Goal: Task Accomplishment & Management: Manage account settings

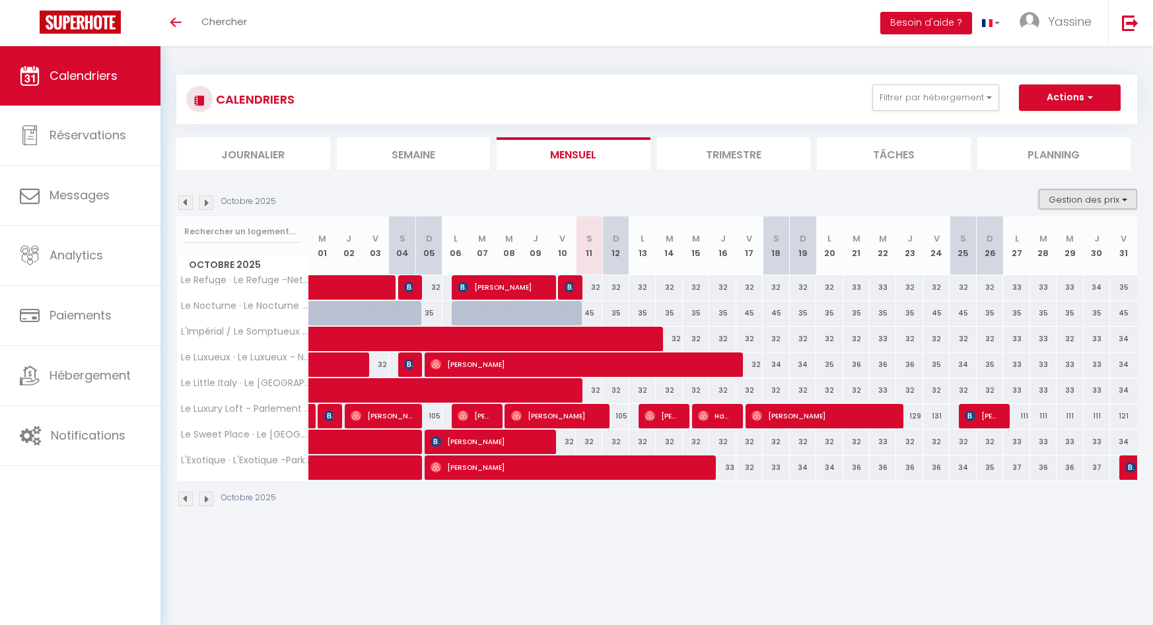
click at [1065, 205] on button "Gestion des prix" at bounding box center [1088, 200] width 98 height 20
click at [1051, 243] on input "Nb Nuits minimum" at bounding box center [1077, 240] width 119 height 13
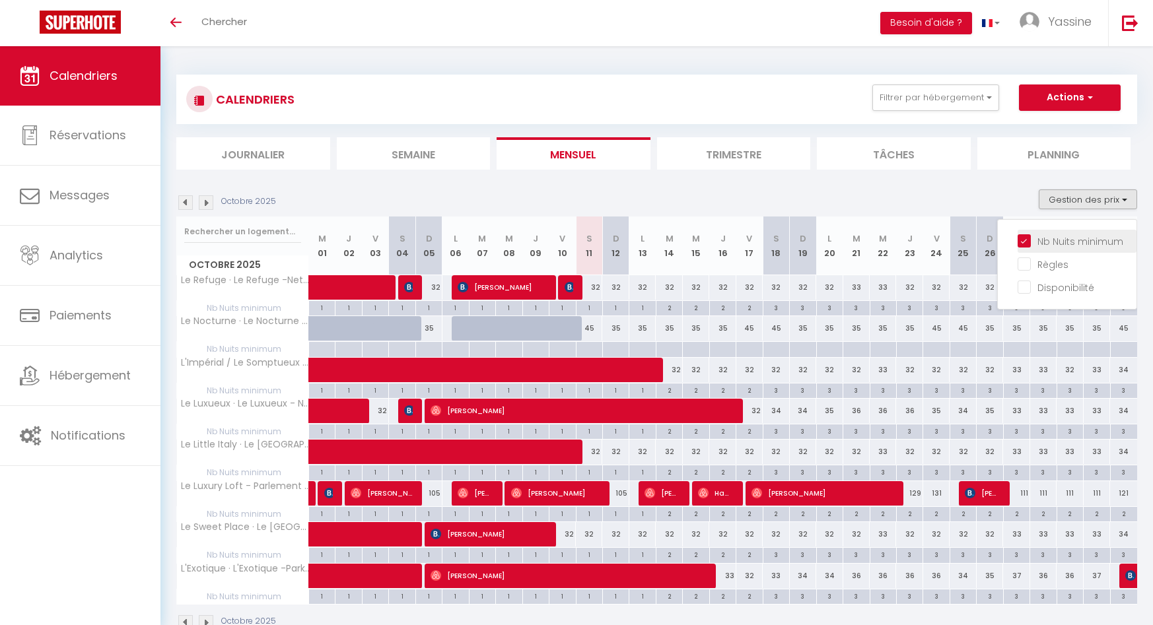
click at [1049, 243] on input "Nb Nuits minimum" at bounding box center [1077, 240] width 119 height 13
checkbox input "false"
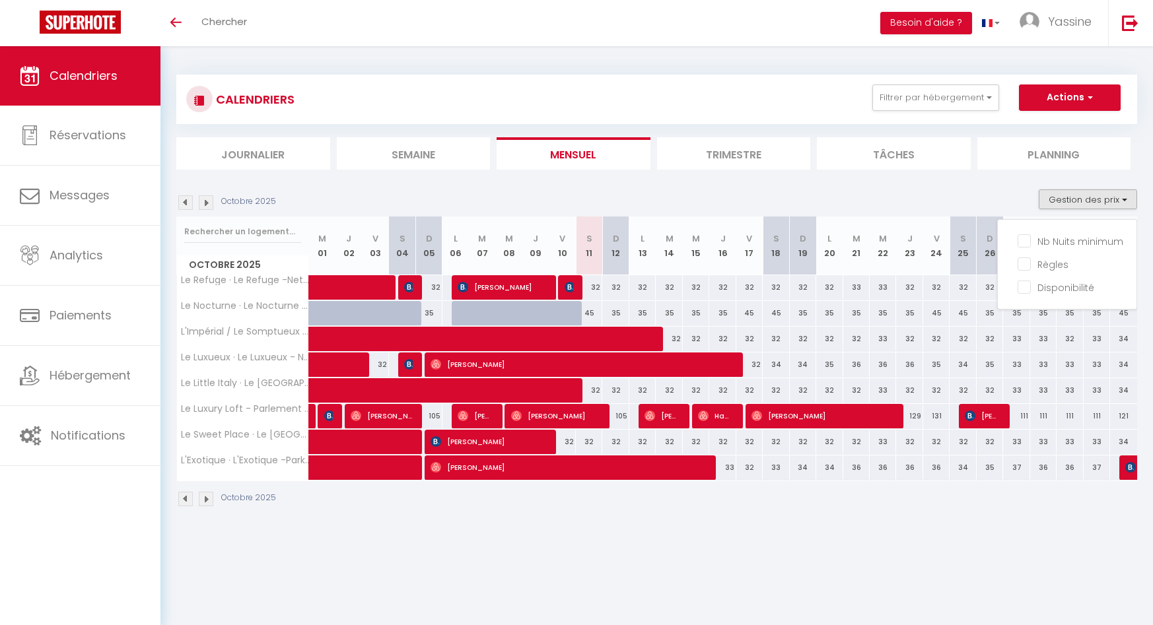
click at [987, 184] on section "Octobre 2025 Gestion des prix Nb Nuits minimum Règles Disponibilité Octobre 202…" at bounding box center [656, 348] width 961 height 344
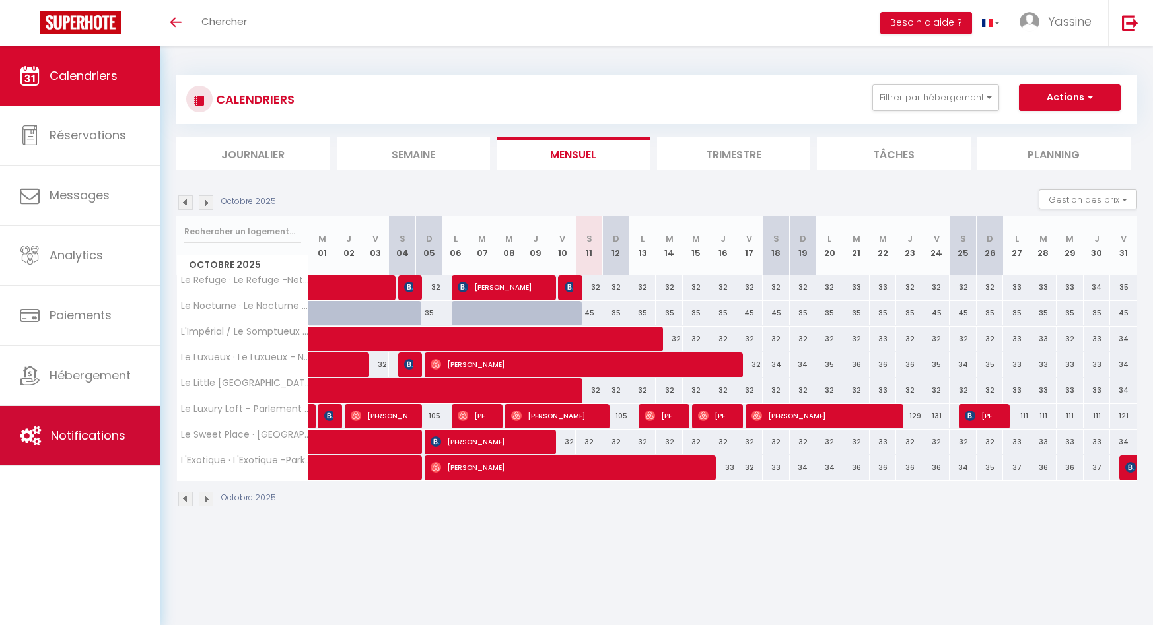
click at [71, 430] on span "Notifications" at bounding box center [88, 435] width 75 height 17
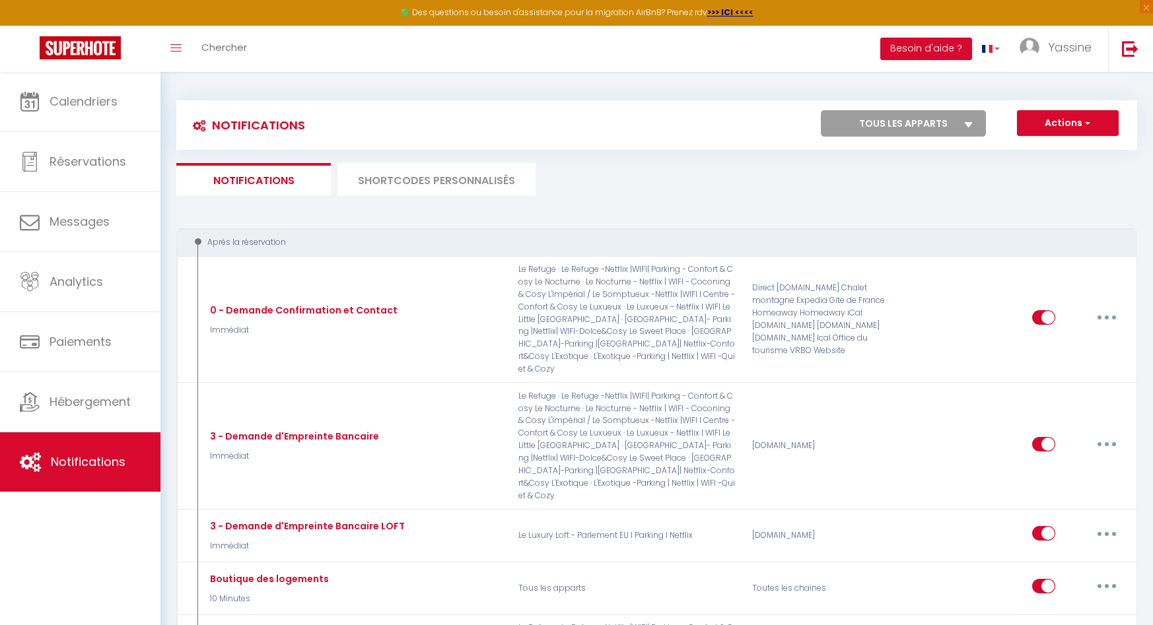
click at [446, 184] on li "SHORTCODES PERSONNALISÉS" at bounding box center [436, 179] width 198 height 32
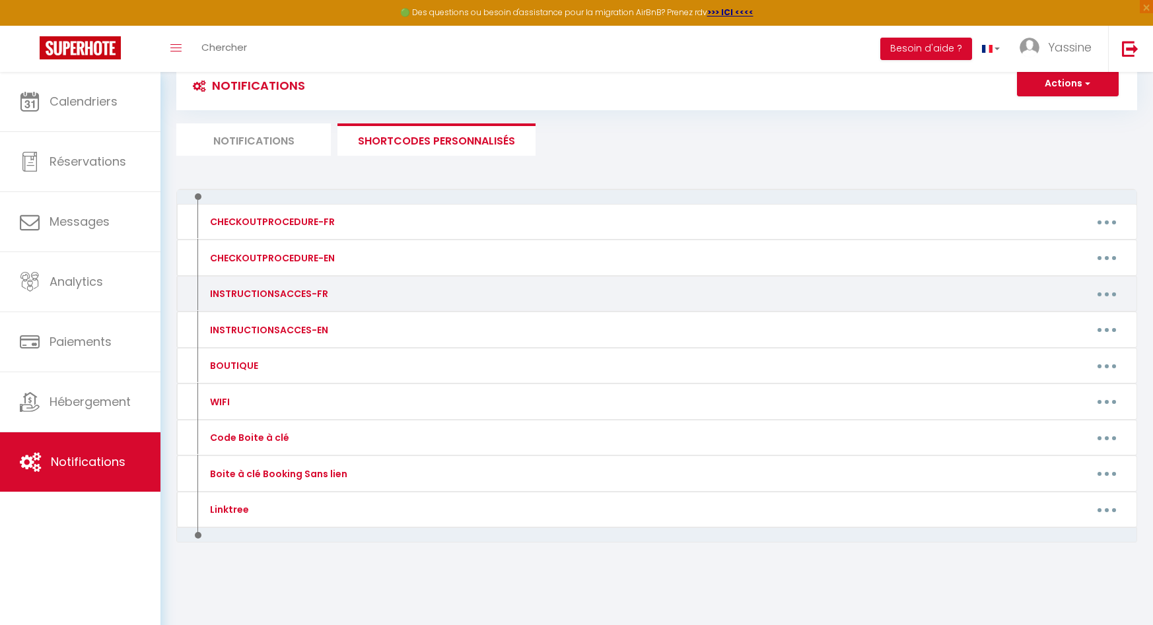
scroll to position [72, 0]
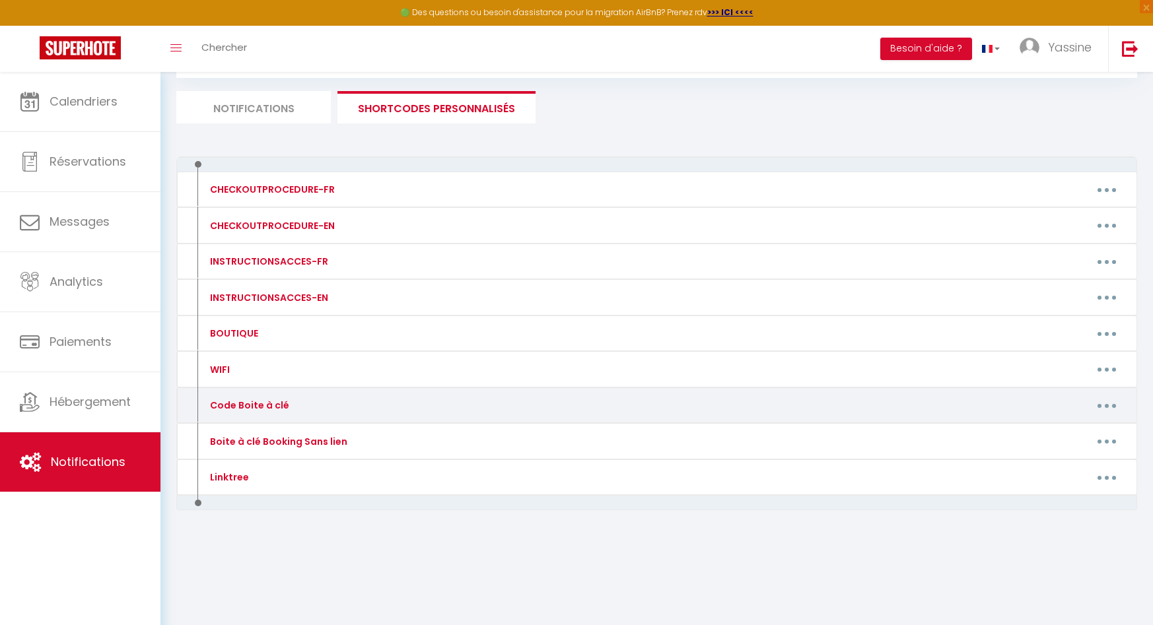
click at [1106, 407] on icon "button" at bounding box center [1107, 406] width 4 height 4
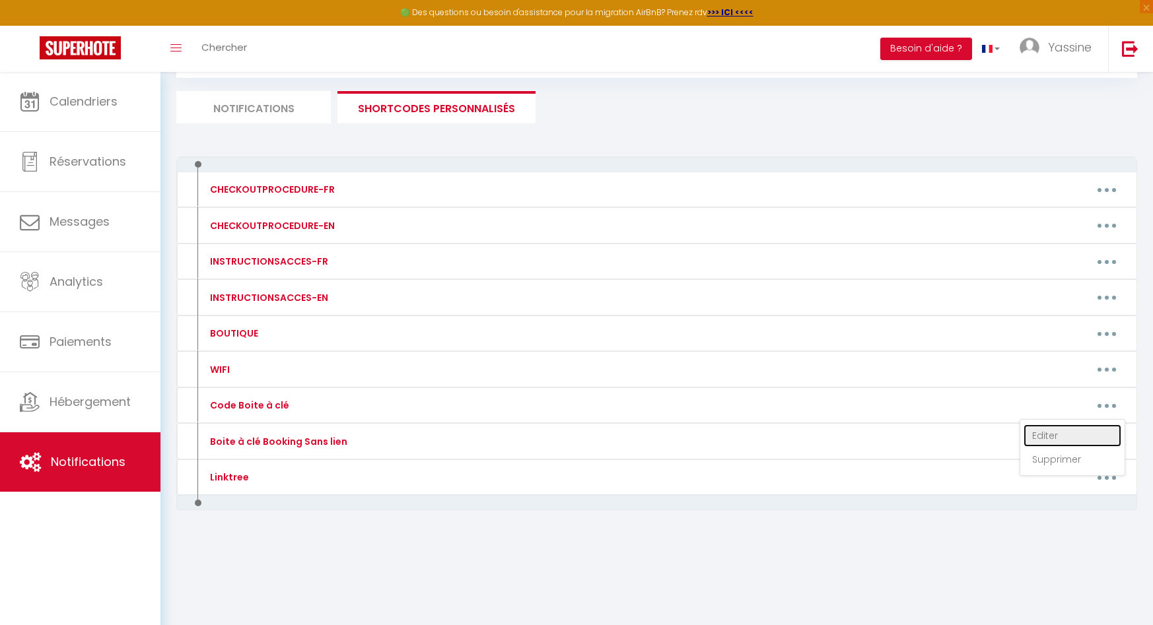
drag, startPoint x: 1055, startPoint y: 434, endPoint x: 1037, endPoint y: 432, distance: 17.9
click at [1055, 434] on link "Editer" at bounding box center [1073, 436] width 98 height 22
type input "Code Boite à clé"
type textarea "Voici le code"
type textarea "Voici le code de la boîte à clé vous permettant de prendre position des lieux :…"
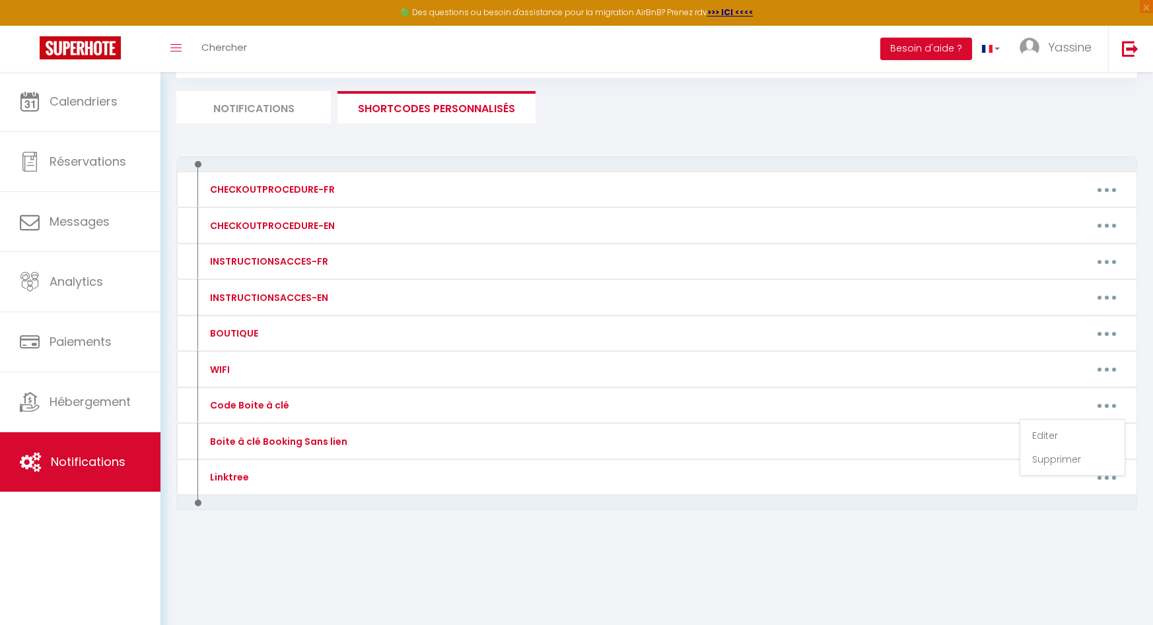
type textarea "La porte de l'immeuble se trouve à droite d'une épicerie ATTENTION : Les CLES s…"
type textarea "Boite à clé : 7238 Montez à l'étage, le studio porte 6, n'oubliez pas de bien d…"
type textarea "La porte de l'immeuble se trouve à droite d'une épicerie ATTENTION : Les CLES s…"
type textarea "Le logement se trouve Etage 1 Porte 3 (montez à l'étage, porte avec la serrure …"
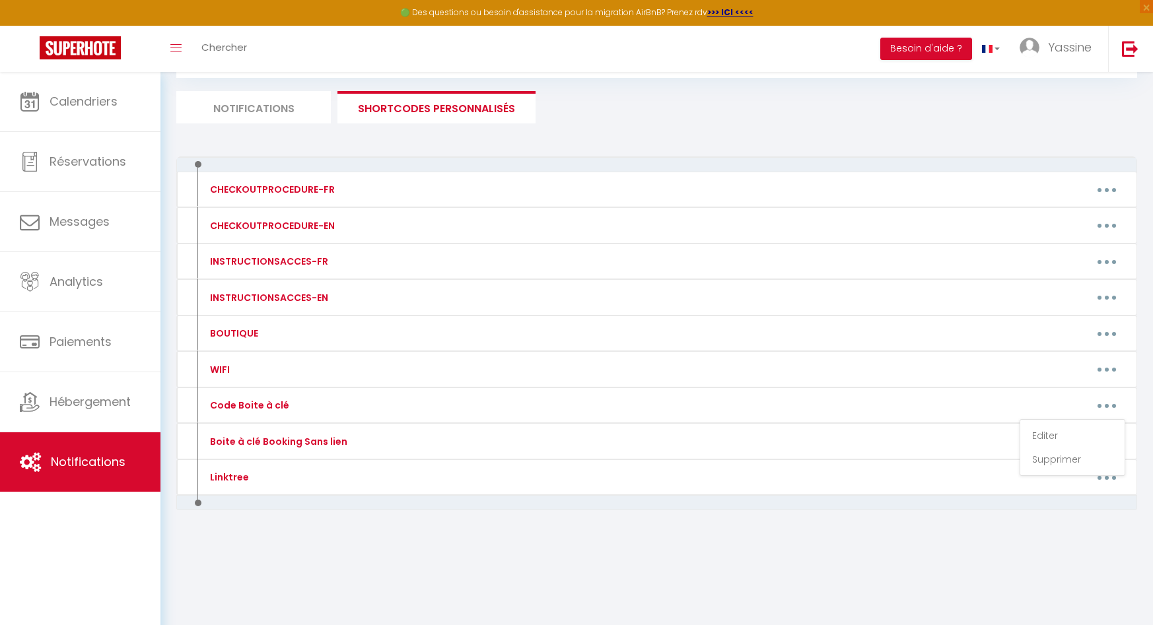
type textarea "La porte de l'immeuble se trouve devant le magasin SESAME (logo vert) Le logeme…"
type textarea "Le logement se situe rue de la chartreuse une fois dans la rue de la chartreuse…"
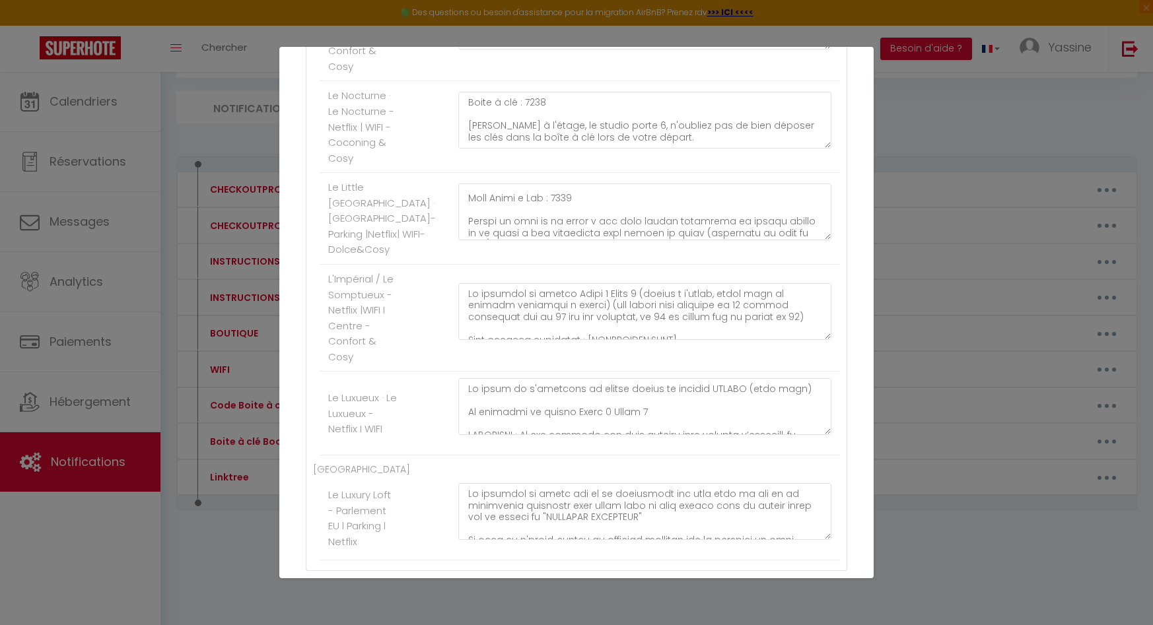
scroll to position [71, 0]
click at [563, 219] on textarea at bounding box center [644, 212] width 373 height 57
click at [562, 213] on textarea at bounding box center [644, 212] width 373 height 57
click at [561, 213] on textarea at bounding box center [644, 212] width 373 height 57
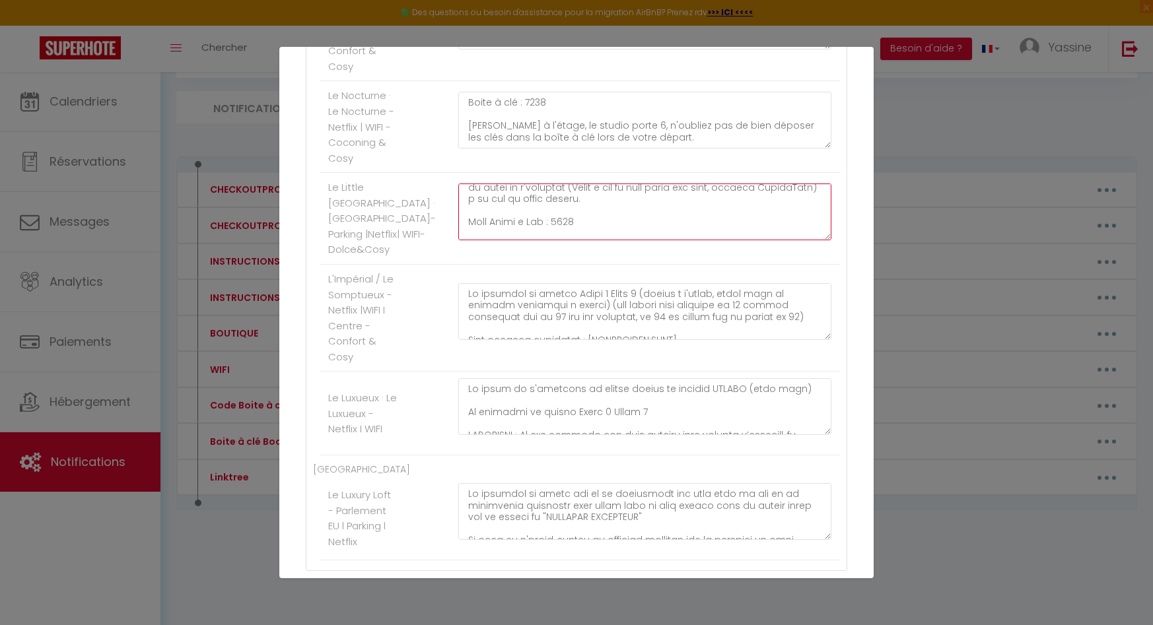
scroll to position [655, 0]
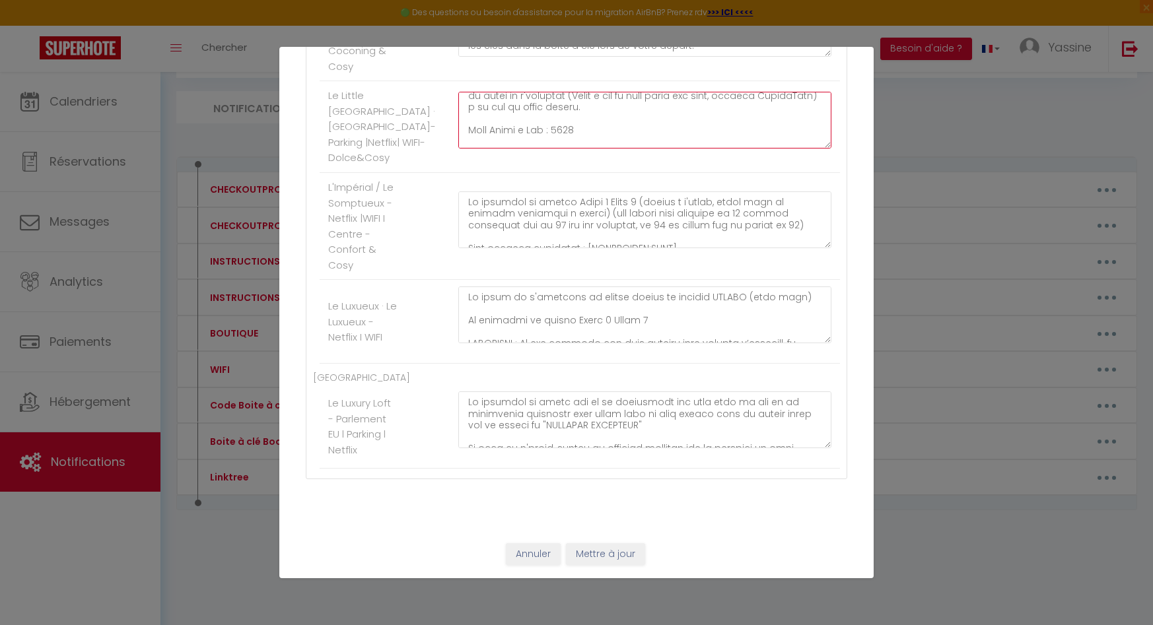
type textarea "La porte de l'immeuble se trouve à droite d'une épicerie ATTENTION : Les CLES s…"
click at [594, 557] on button "Mettre à jour" at bounding box center [605, 555] width 79 height 22
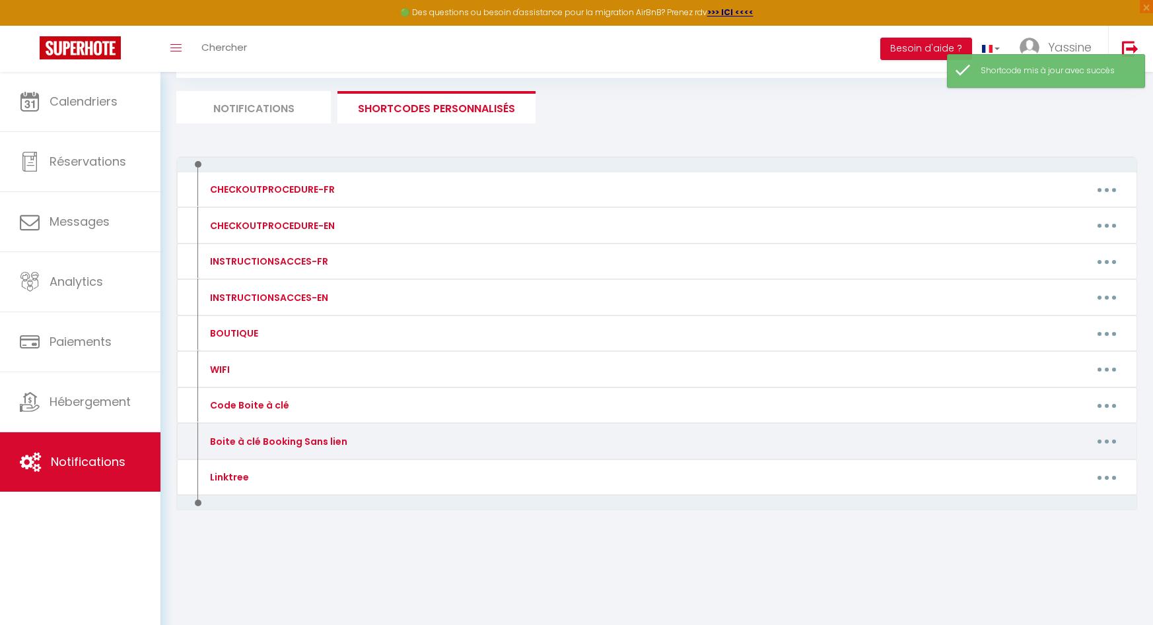
click at [1103, 441] on button "button" at bounding box center [1106, 441] width 37 height 21
click at [1048, 477] on link "Editer" at bounding box center [1073, 471] width 98 height 22
type input "Boite à clé Booking Sans lien"
type textarea "Voici le code"
type textarea "Voici le code de la boîte à clé vous permettant de prendre position des lieux :…"
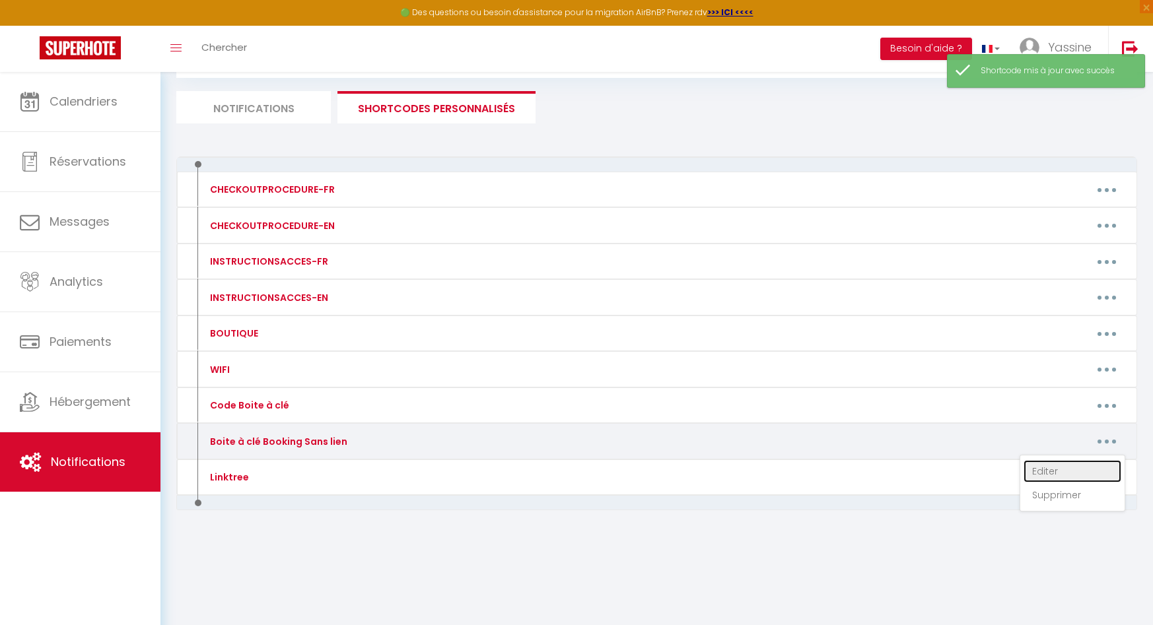
type textarea "La porte de l'immeuble se trouve à droite d'une épicerie ATTENTION : Les CLES s…"
type textarea "Boite à clé : 7238 Montez à l'étage, le studio porte 6, n'oubliez pas de bien d…"
type textarea "La porte de l'immeuble se trouve à droite d'une épicerie ATTENTION : Les CLES s…"
type textarea "Le logement se trouve Etage 1 Porte 3 (montez à l'étage, porte avec la serrure …"
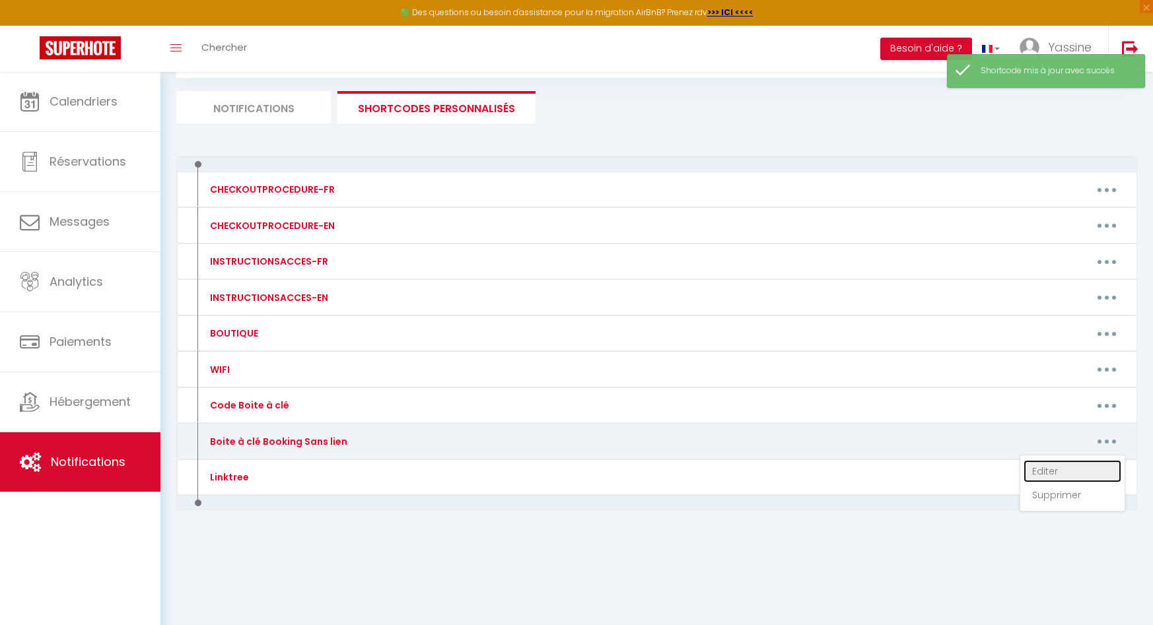
type textarea "La porte de l'immeuble se trouve devant le magasin SESAME (logo vert) ATTENTION…"
type textarea "Le logement se situe rue de la chartreuse une fois dans la rue de la chartreuse…"
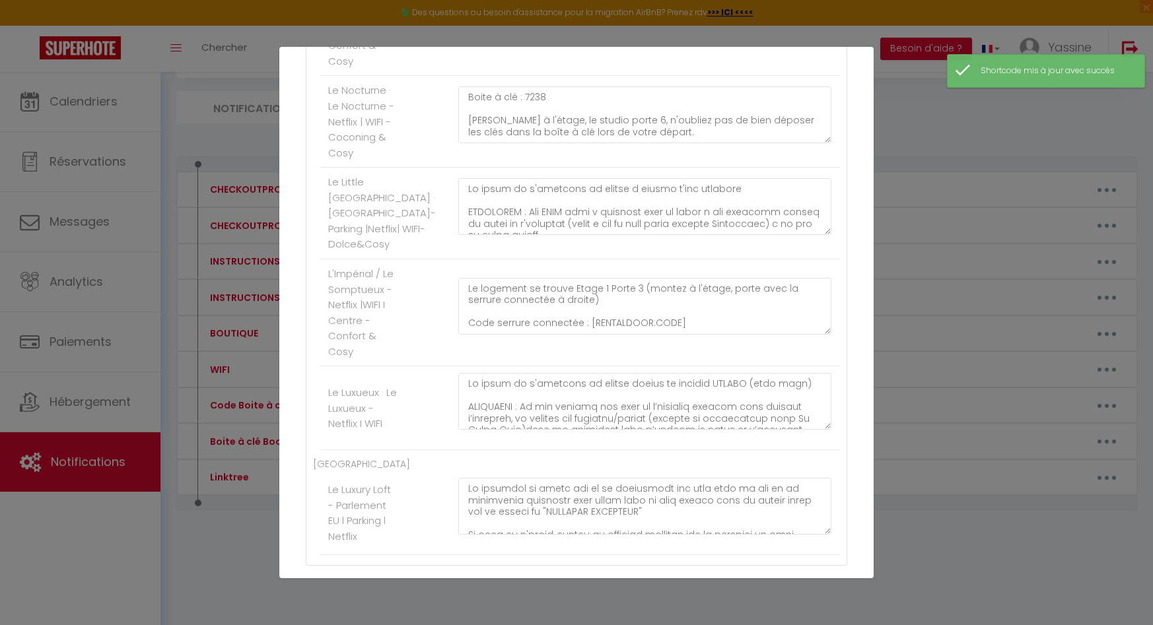
scroll to position [540, 0]
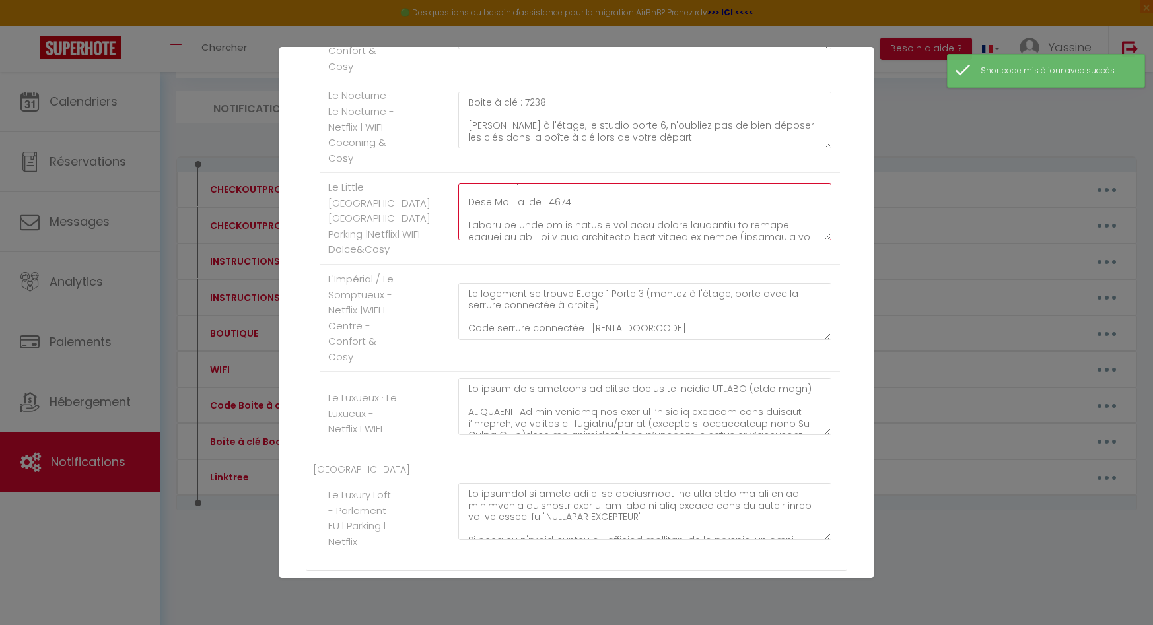
click at [558, 226] on textarea at bounding box center [644, 212] width 373 height 57
paste textarea "(Boite à clé la plus haute des deux, indiqué MasterLock) à la fin de votre séjo…"
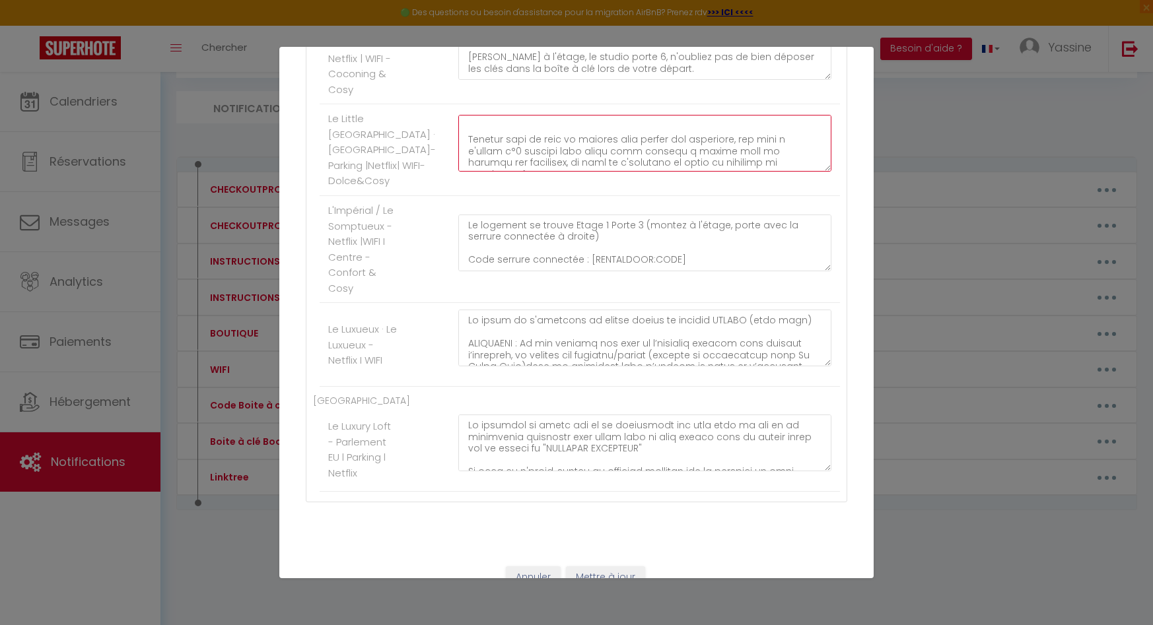
scroll to position [655, 0]
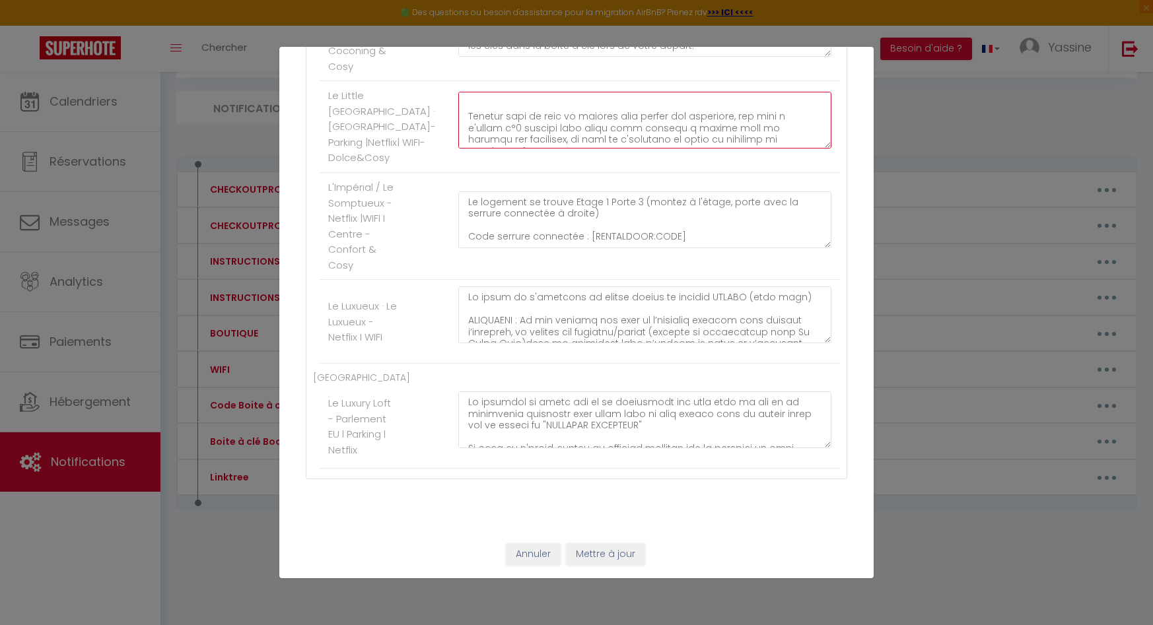
type textarea "La porte de l'immeuble se trouve à droite d'une épicerie ATTENTION : Les CLES s…"
click at [606, 549] on button "Mettre à jour" at bounding box center [605, 555] width 79 height 22
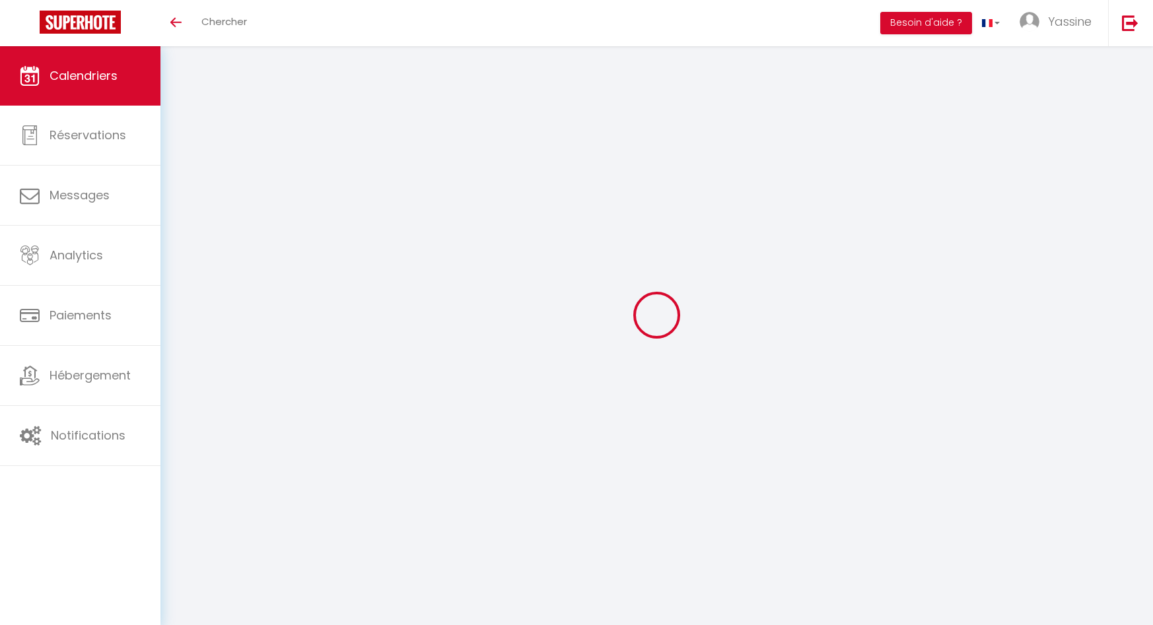
select select
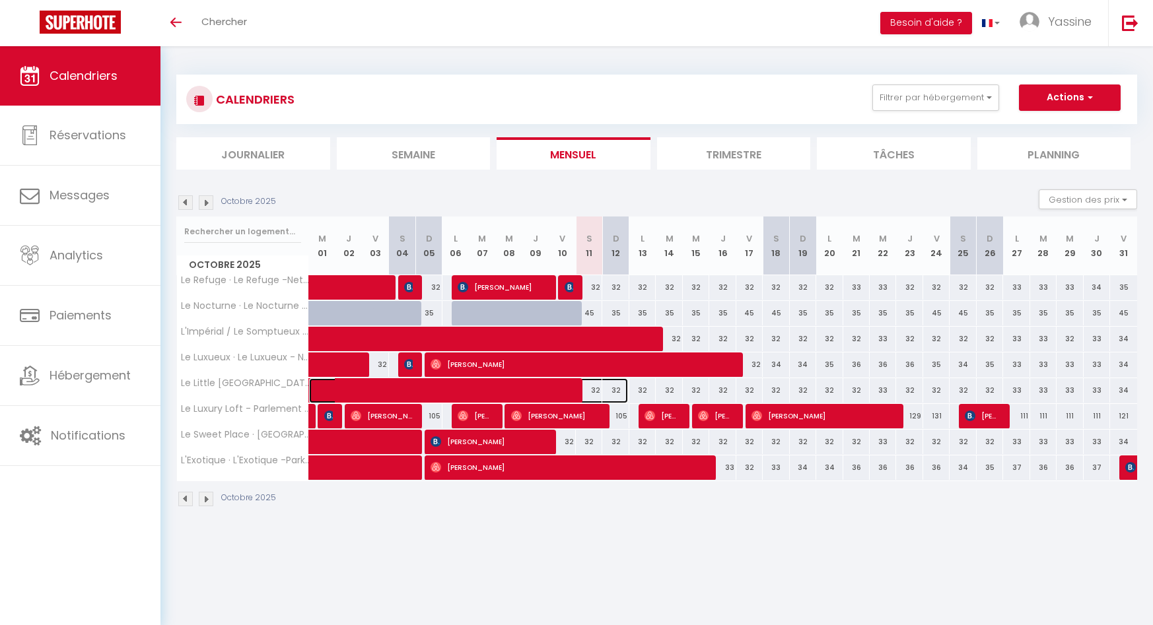
click at [357, 396] on span at bounding box center [476, 390] width 304 height 25
select select "OK"
select select "0"
select select "1"
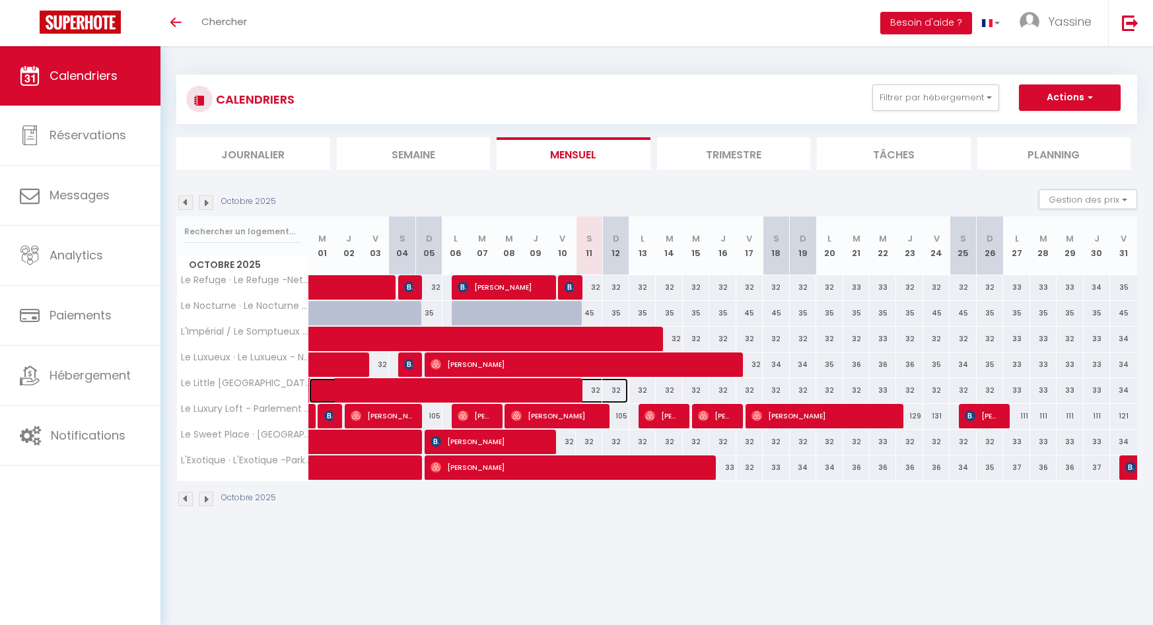
select select "1"
select select
select select "28555"
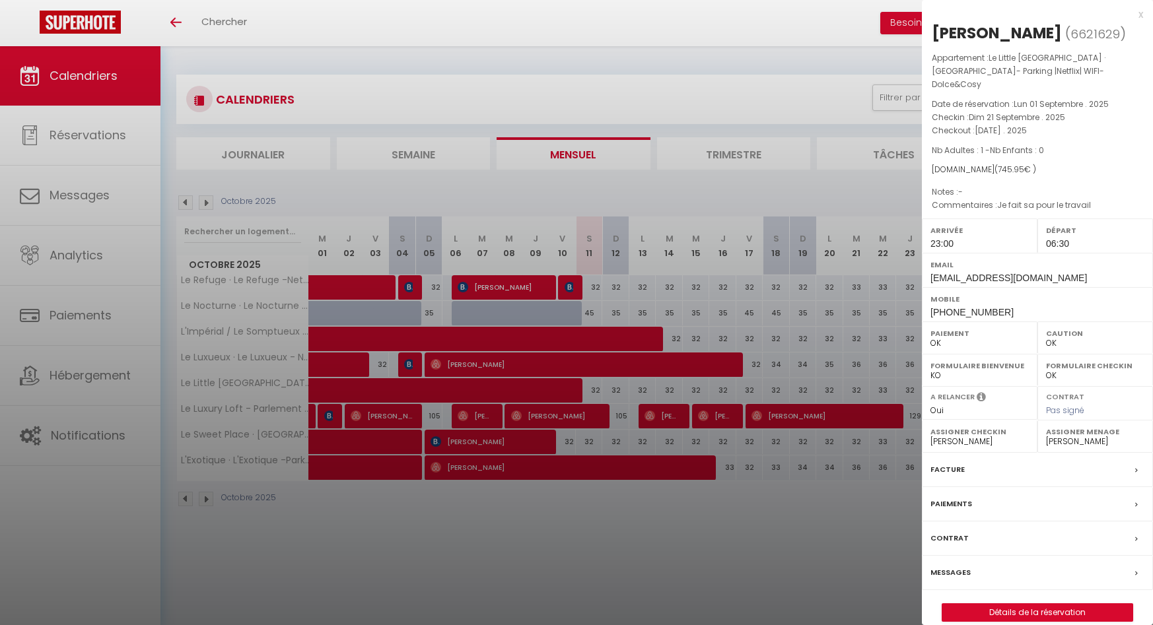
click at [953, 405] on select "Oui Non" at bounding box center [979, 411] width 98 height 12
select select "0"
click at [930, 405] on select "Oui Non" at bounding box center [979, 411] width 98 height 12
click at [206, 231] on div at bounding box center [576, 312] width 1153 height 625
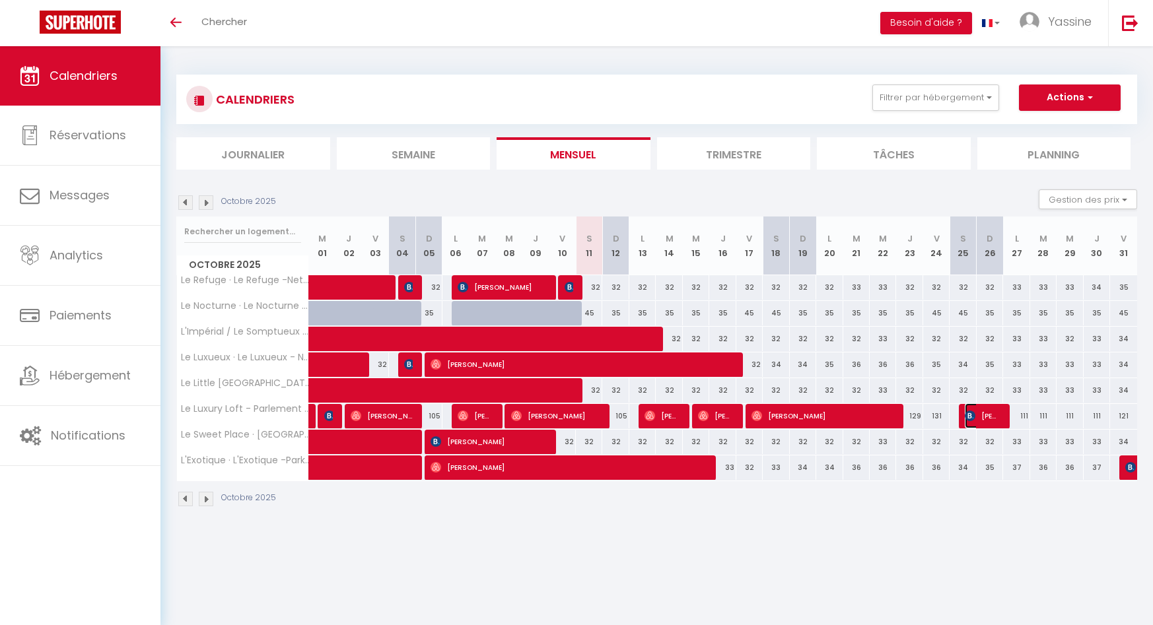
click at [987, 422] on span "[PERSON_NAME]" at bounding box center [982, 415] width 35 height 25
select select "KO"
select select "46996"
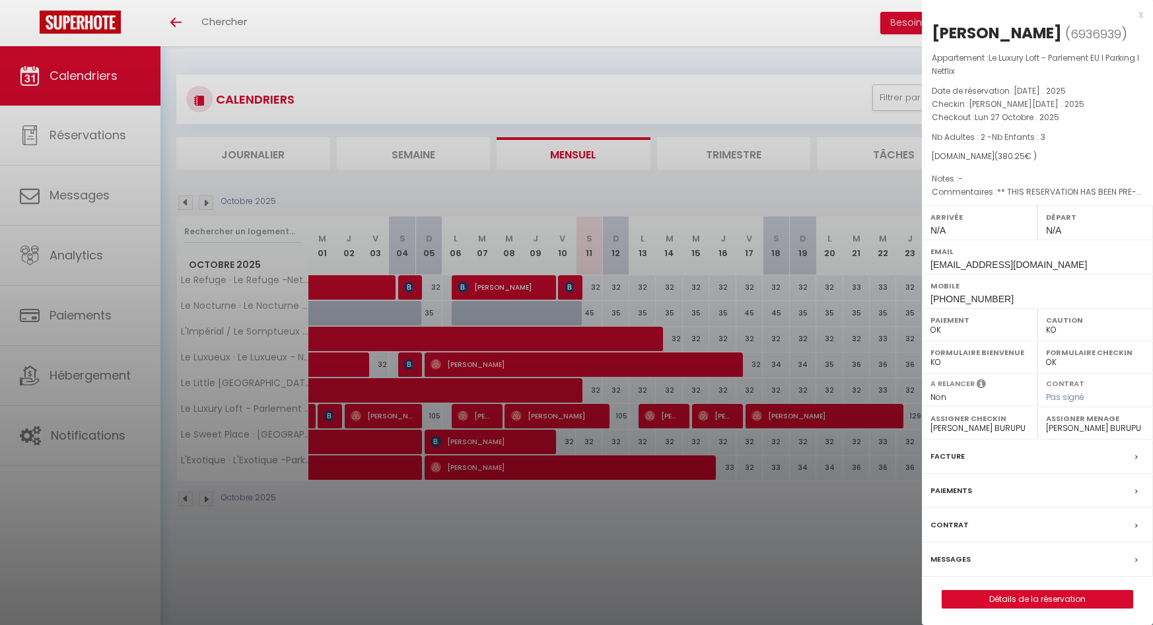
drag, startPoint x: 931, startPoint y: 419, endPoint x: 923, endPoint y: 423, distance: 9.8
click at [929, 419] on div "Assigner Checkin - [PERSON_NAME] [PERSON_NAME] BURUPU" at bounding box center [980, 423] width 116 height 32
drag, startPoint x: 371, startPoint y: 509, endPoint x: 252, endPoint y: 501, distance: 119.8
click at [370, 509] on div at bounding box center [576, 312] width 1153 height 625
